Goal: Task Accomplishment & Management: Use online tool/utility

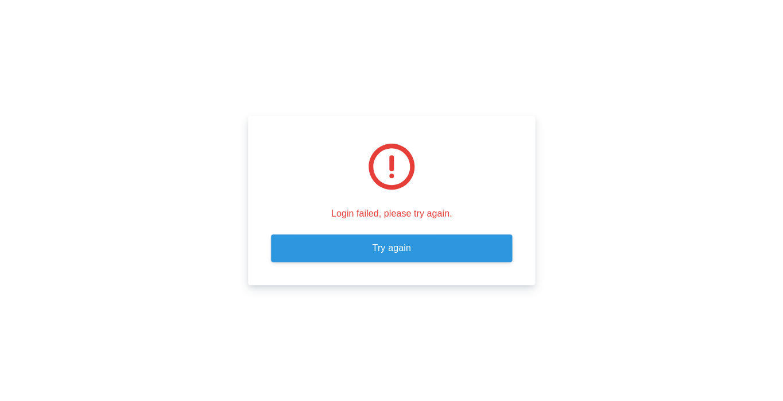
click at [398, 242] on link "Try again" at bounding box center [391, 248] width 241 height 28
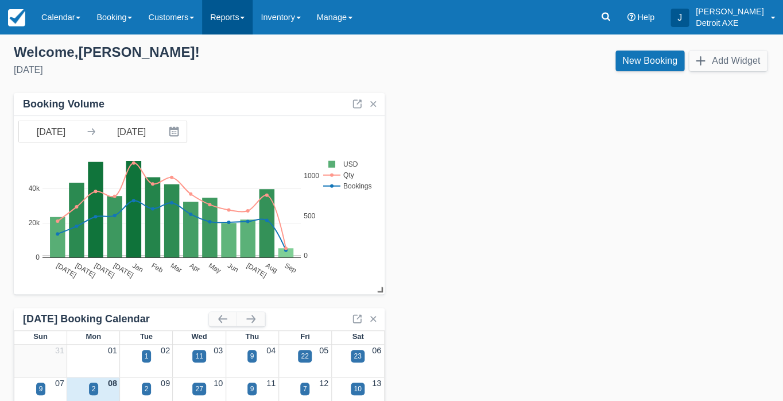
click at [246, 30] on link "Reports" at bounding box center [227, 17] width 50 height 34
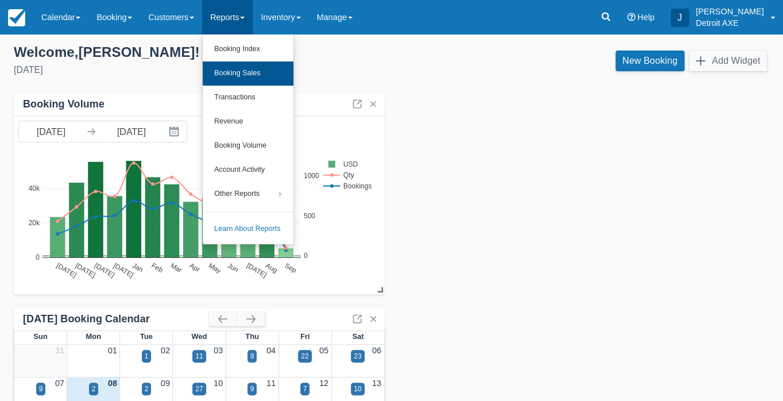
click at [260, 72] on link "Booking Sales" at bounding box center [248, 73] width 91 height 24
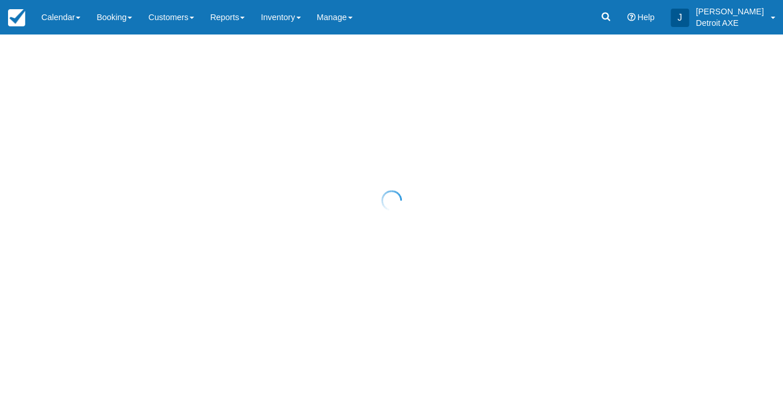
select select "20"
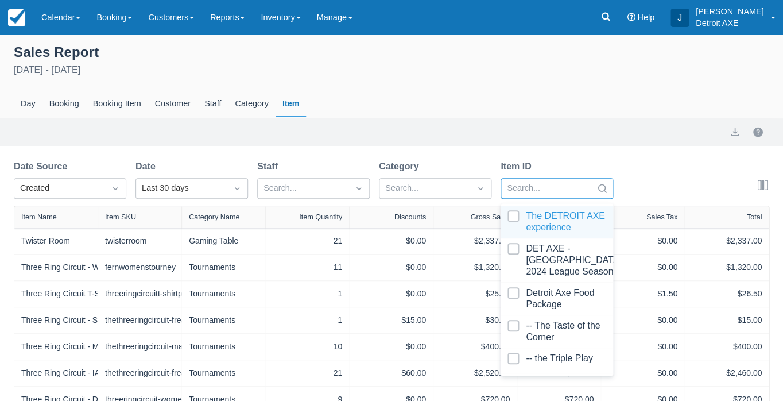
click at [514, 180] on div "Search..." at bounding box center [546, 188] width 91 height 18
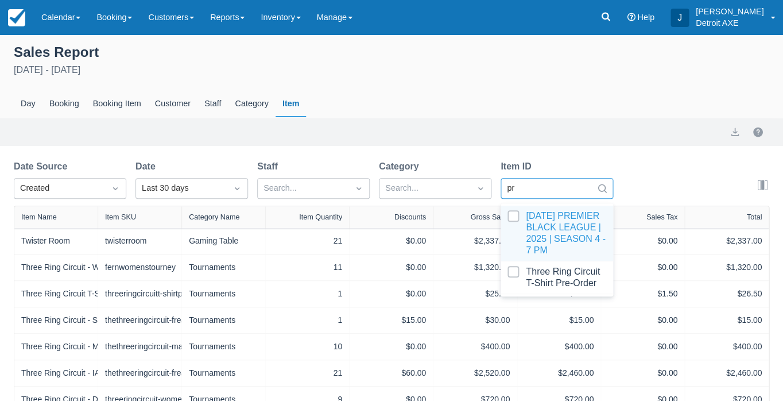
type input "pre"
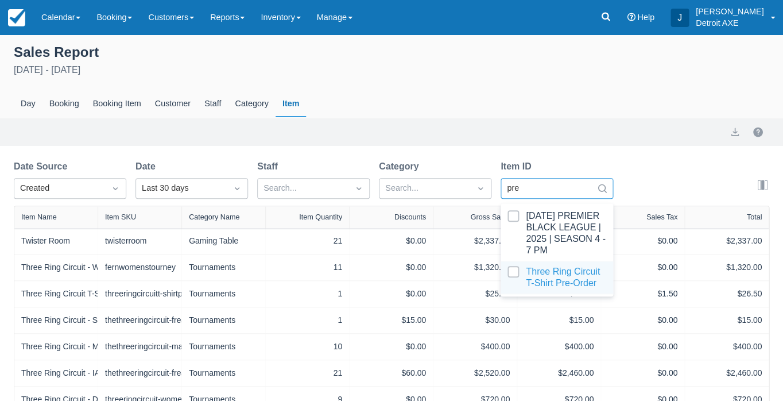
click at [518, 271] on div at bounding box center [556, 277] width 99 height 23
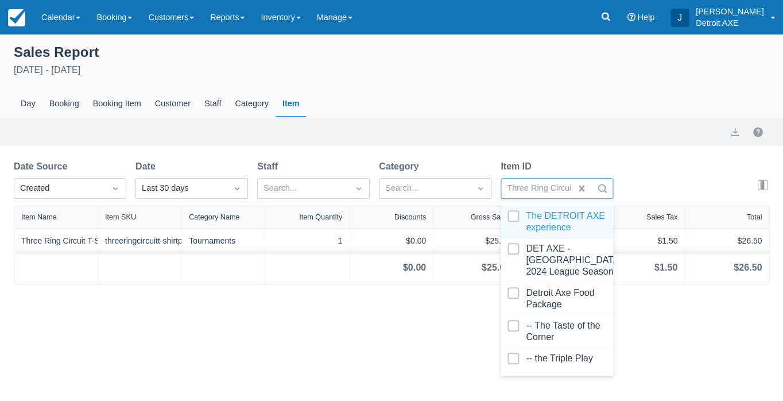
click at [415, 131] on div "Export" at bounding box center [391, 132] width 755 height 14
